Goal: Navigation & Orientation: Find specific page/section

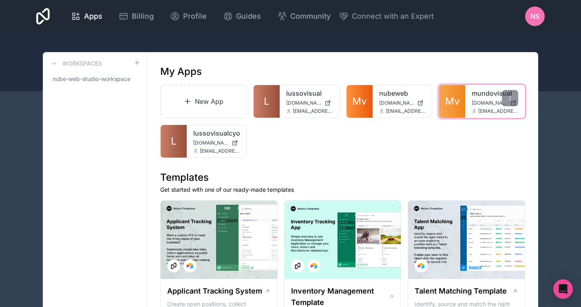
click at [466, 104] on div "mundovisual [DOMAIN_NAME] [EMAIL_ADDRESS][DOMAIN_NAME]" at bounding box center [494, 101] width 59 height 33
click at [458, 102] on span "Mv" at bounding box center [452, 101] width 14 height 13
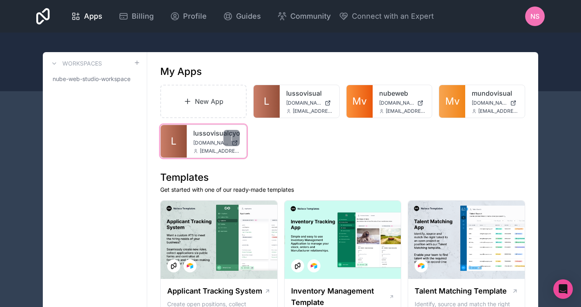
click at [184, 139] on link "L" at bounding box center [174, 141] width 26 height 33
